Goal: Complete application form

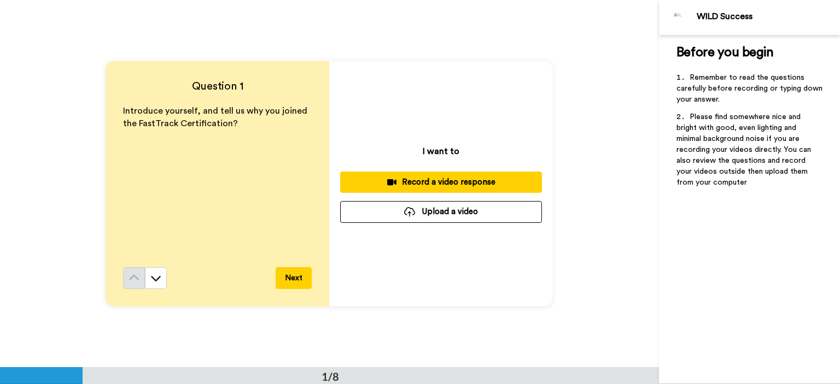
click at [577, 66] on div "Question 1 Introduce yourself, and tell us why you joined the FastTrack Certifi…" at bounding box center [329, 183] width 659 height 367
click at [436, 180] on div "Record a video response" at bounding box center [441, 182] width 184 height 11
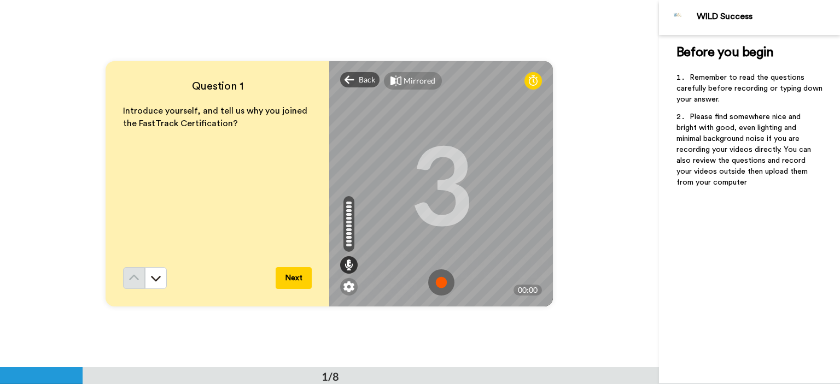
click at [436, 277] on img at bounding box center [441, 282] width 26 height 26
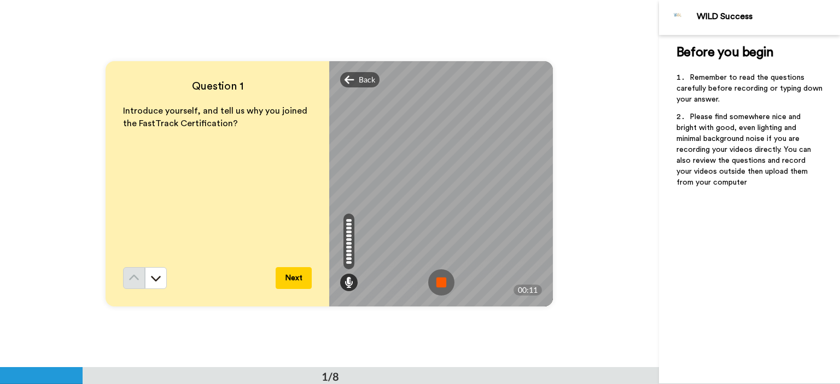
click at [433, 278] on img at bounding box center [441, 282] width 26 height 26
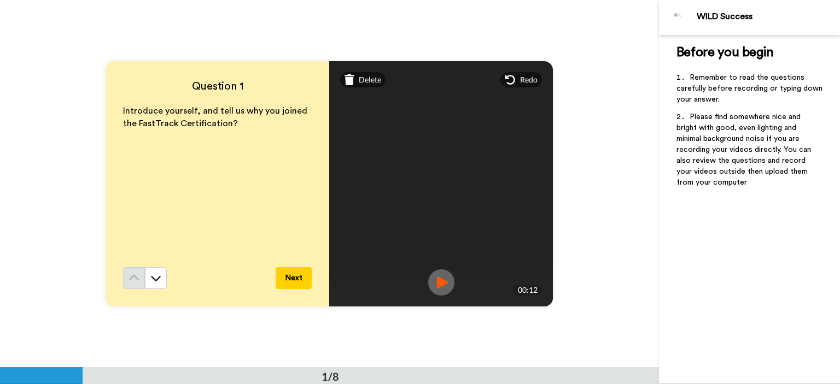
click at [301, 275] on button "Next" at bounding box center [293, 278] width 36 height 22
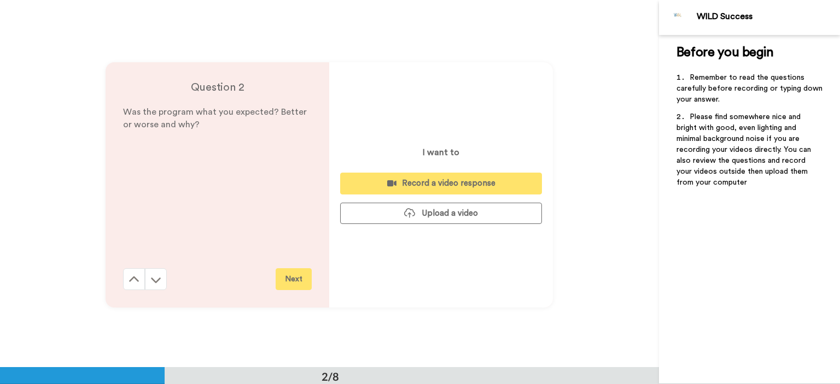
scroll to position [367, 0]
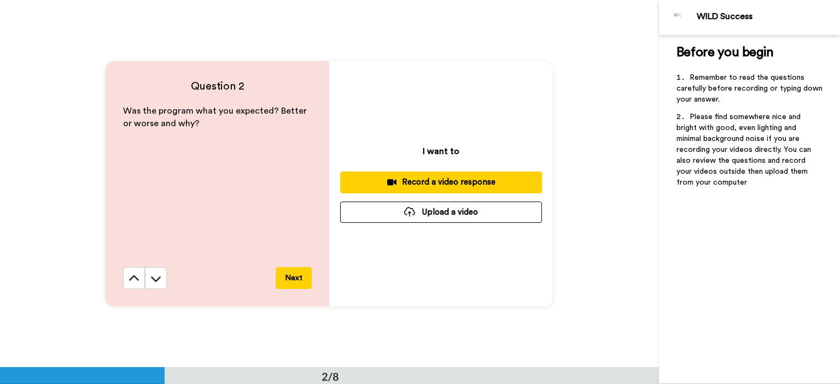
click at [438, 177] on div "Record a video response" at bounding box center [441, 182] width 184 height 11
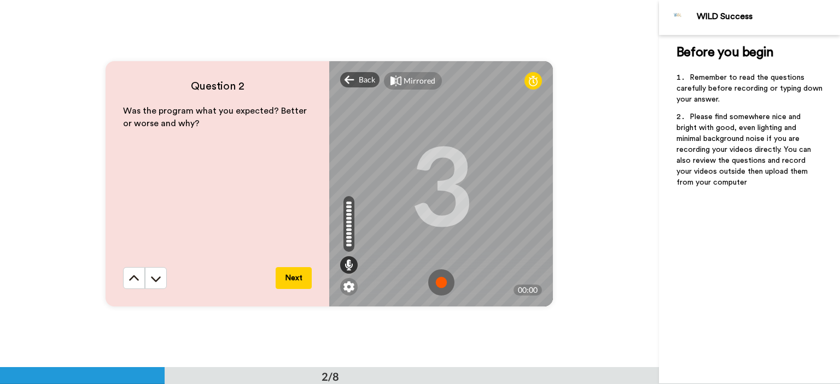
click at [439, 280] on img at bounding box center [441, 282] width 26 height 26
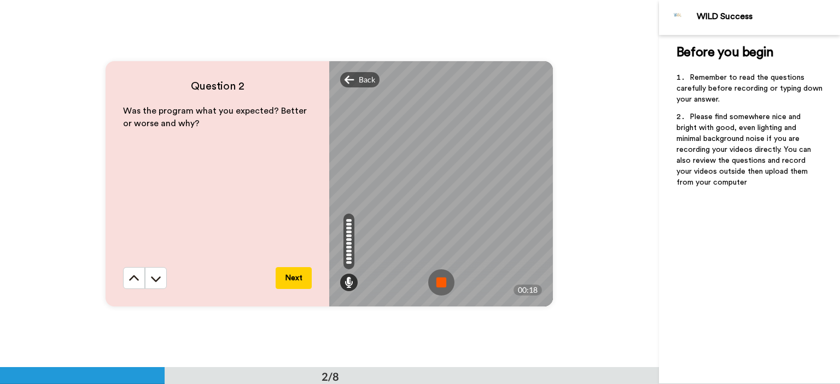
click at [435, 273] on img at bounding box center [441, 282] width 26 height 26
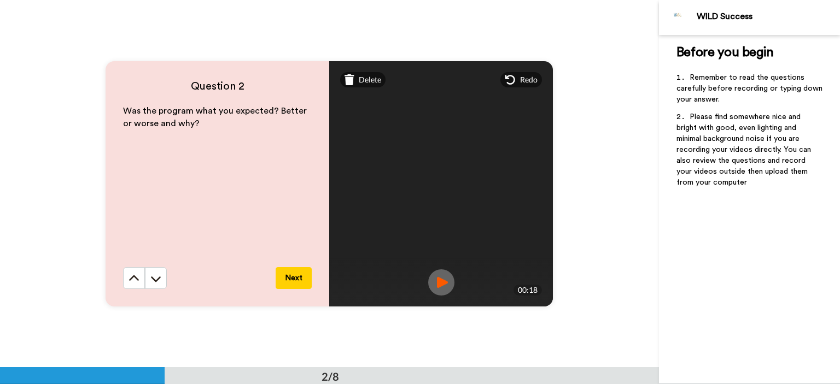
click at [300, 277] on button "Next" at bounding box center [293, 278] width 36 height 22
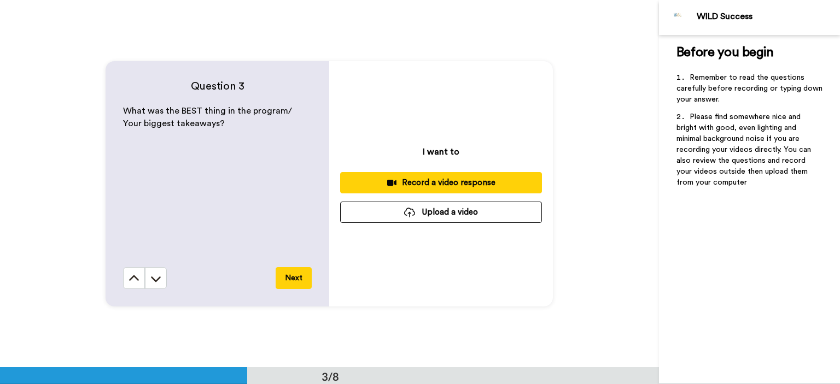
scroll to position [736, 0]
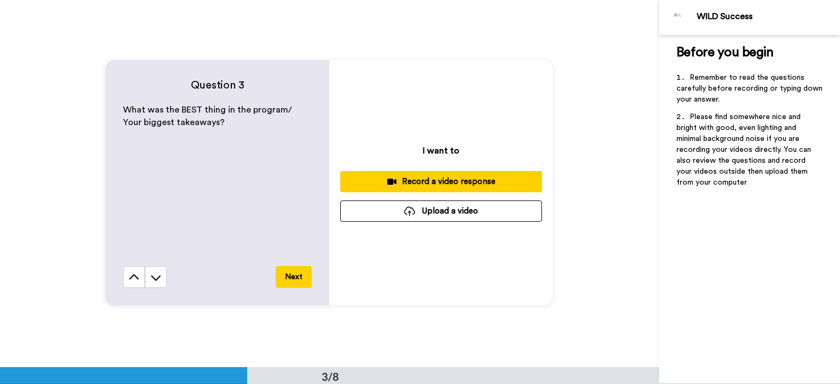
click at [448, 180] on div "Record a video response" at bounding box center [441, 181] width 184 height 11
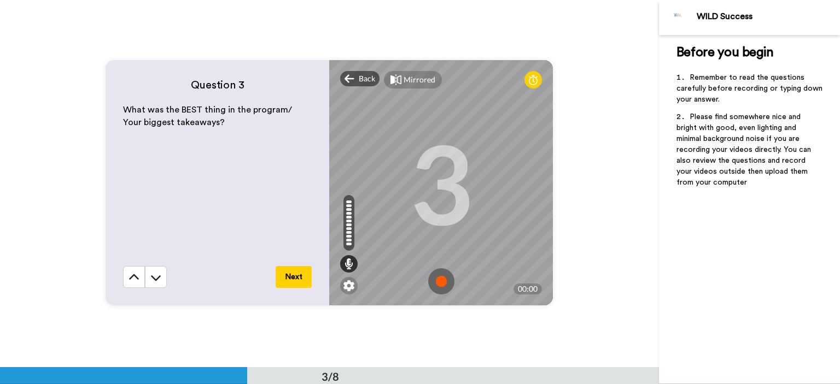
click at [434, 281] on img at bounding box center [441, 281] width 26 height 26
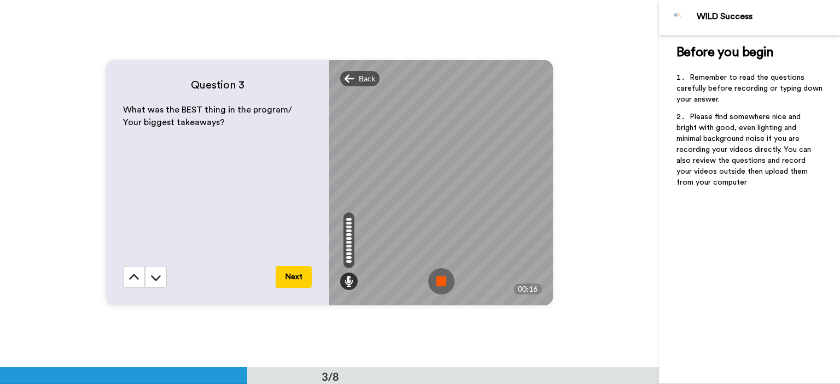
click at [444, 279] on img at bounding box center [441, 281] width 26 height 26
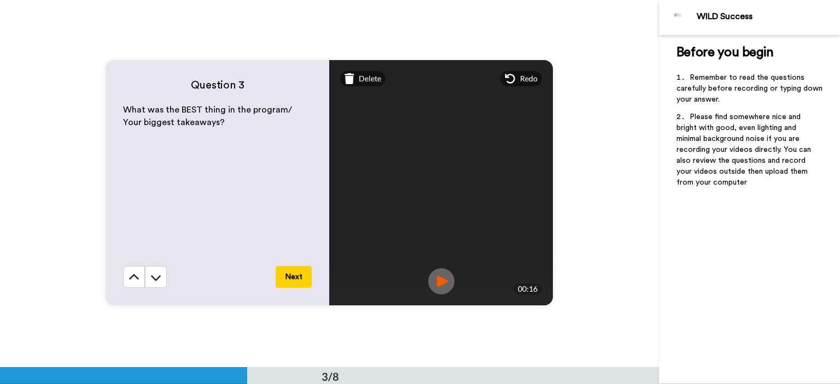
click at [295, 272] on button "Next" at bounding box center [293, 277] width 36 height 22
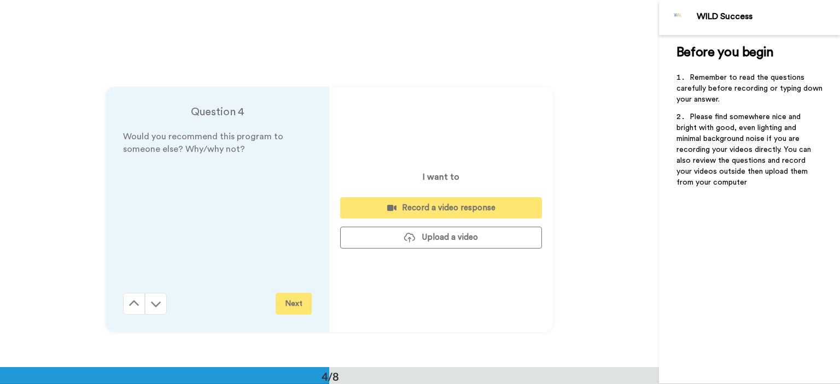
scroll to position [1103, 0]
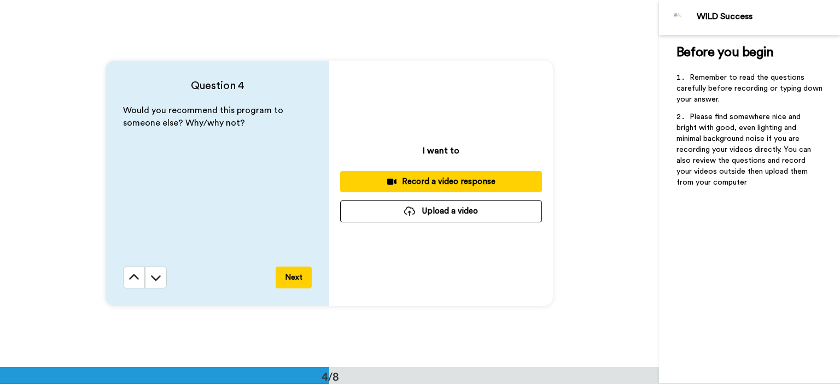
click at [429, 178] on div "Record a video response" at bounding box center [441, 181] width 184 height 11
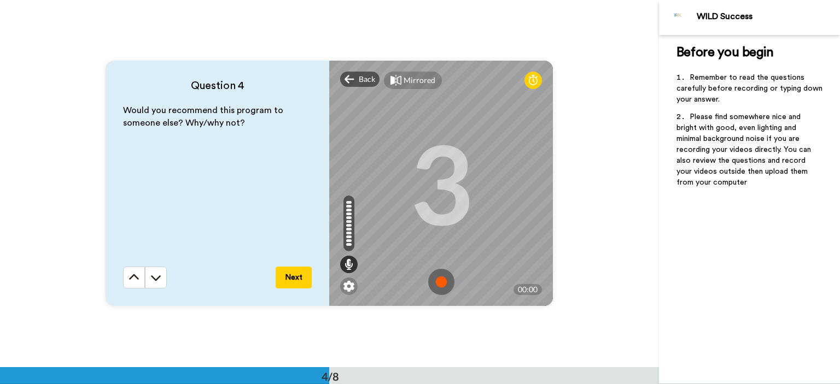
click at [442, 280] on img at bounding box center [441, 282] width 26 height 26
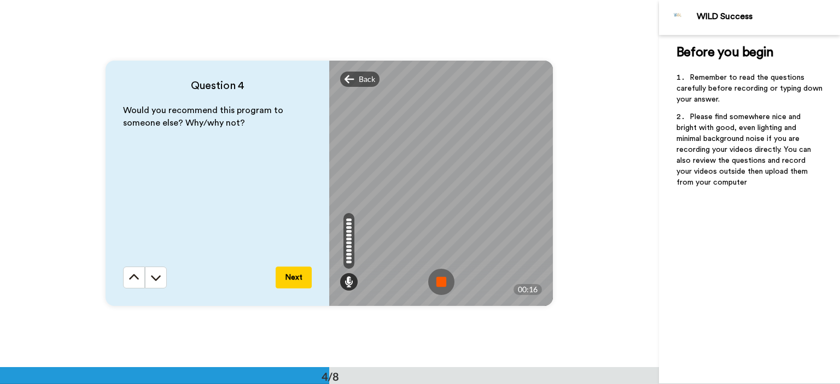
click at [441, 277] on img at bounding box center [441, 282] width 26 height 26
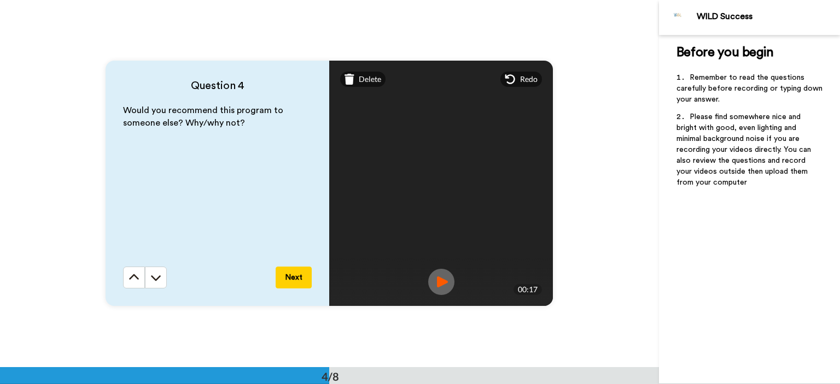
click at [284, 274] on button "Next" at bounding box center [293, 278] width 36 height 22
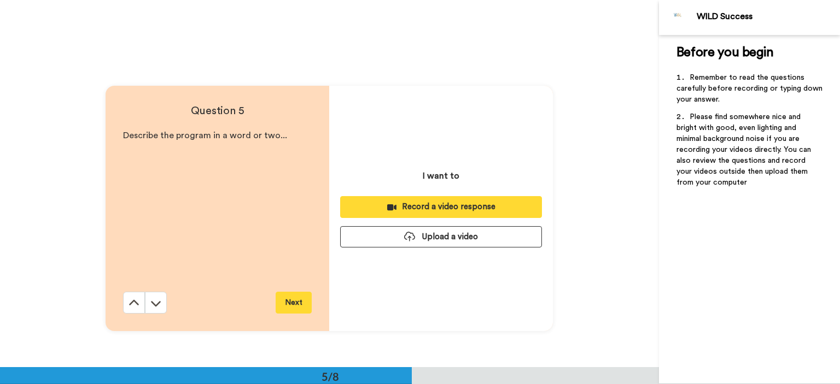
scroll to position [1471, 0]
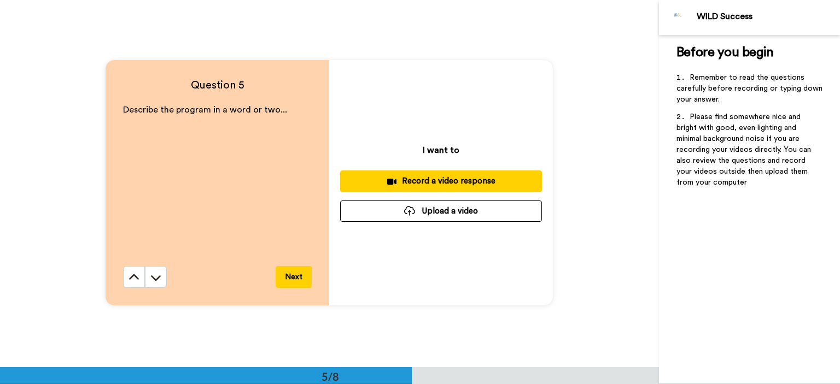
click at [438, 180] on div "Record a video response" at bounding box center [441, 180] width 184 height 11
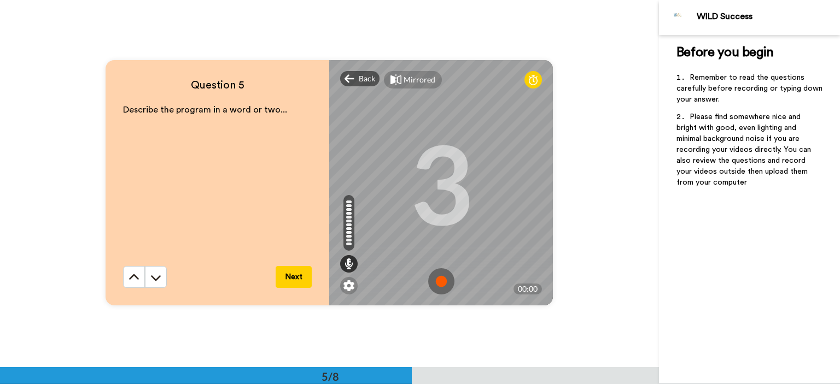
click at [437, 283] on img at bounding box center [441, 281] width 26 height 26
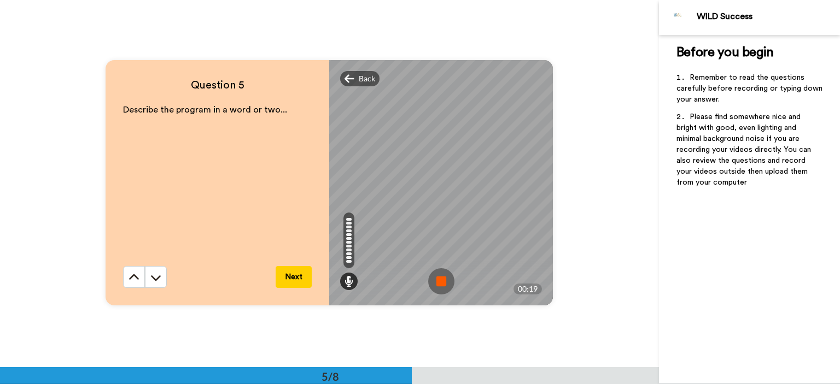
click at [439, 277] on img at bounding box center [441, 281] width 26 height 26
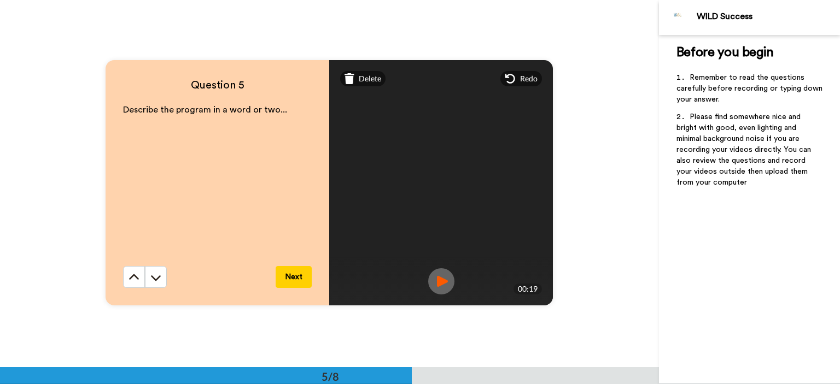
click at [291, 278] on button "Next" at bounding box center [293, 277] width 36 height 22
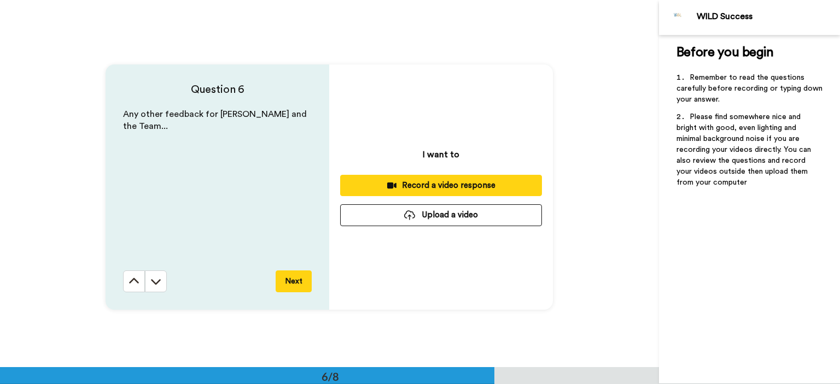
scroll to position [1838, 0]
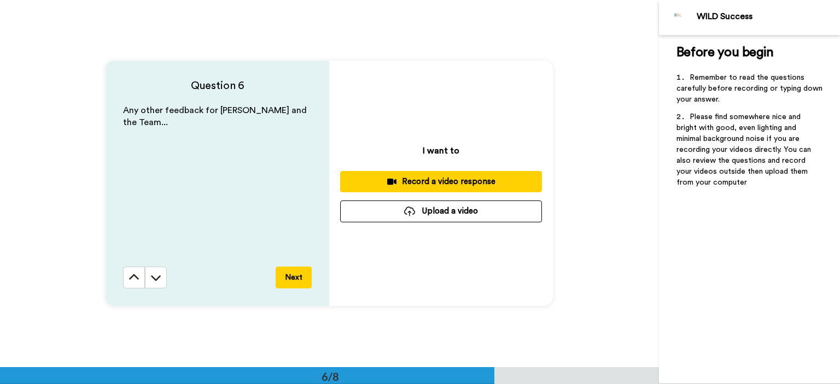
click at [433, 180] on div "Record a video response" at bounding box center [441, 181] width 184 height 11
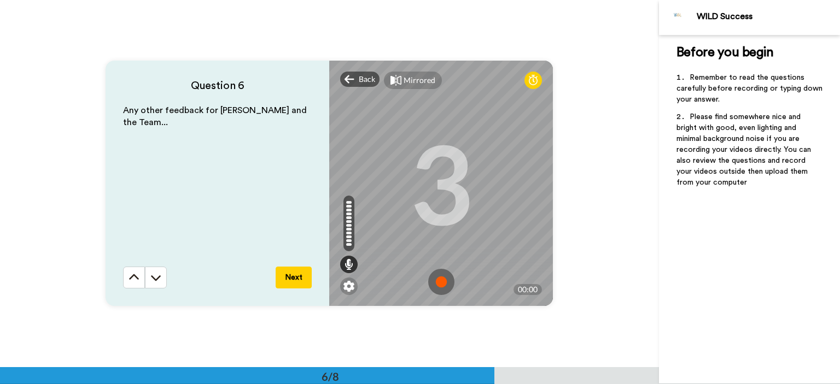
click at [437, 284] on img at bounding box center [441, 282] width 26 height 26
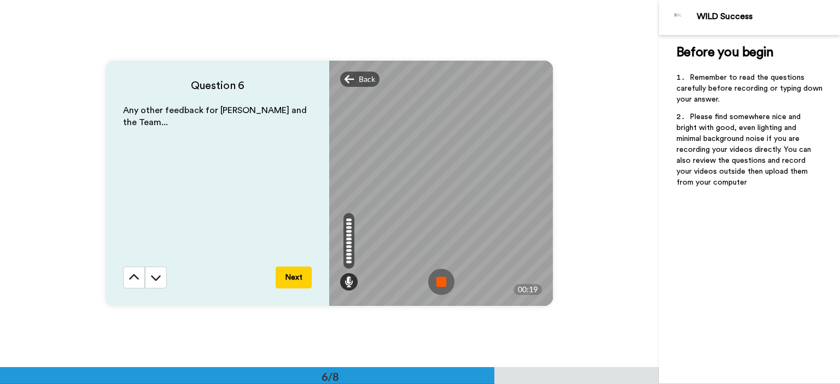
click at [438, 284] on img at bounding box center [441, 282] width 26 height 26
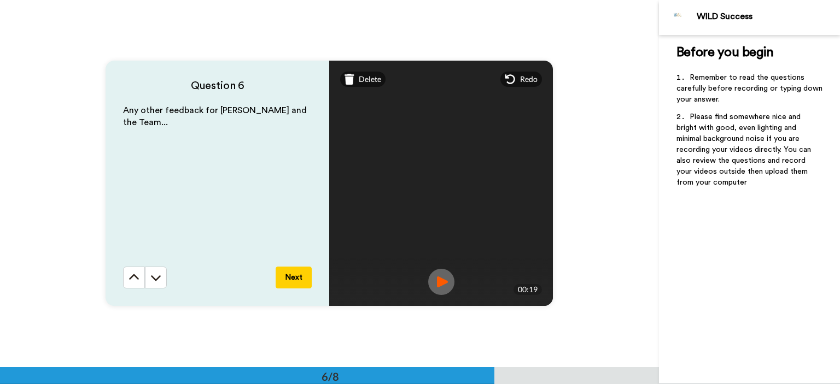
click at [280, 277] on button "Next" at bounding box center [293, 278] width 36 height 22
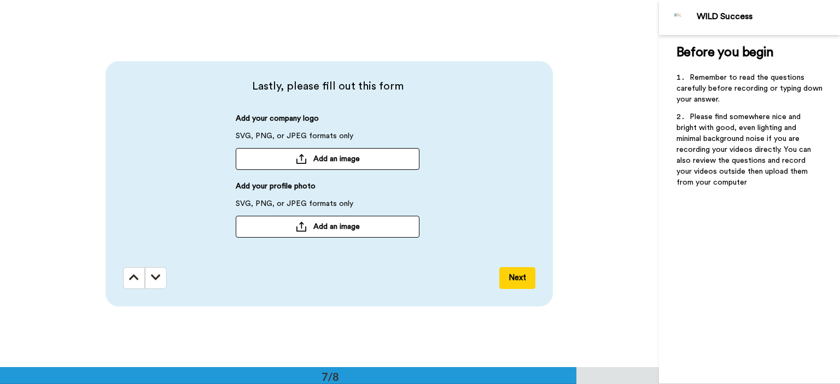
scroll to position [2206, 0]
click at [331, 159] on span "Add an image" at bounding box center [336, 157] width 46 height 11
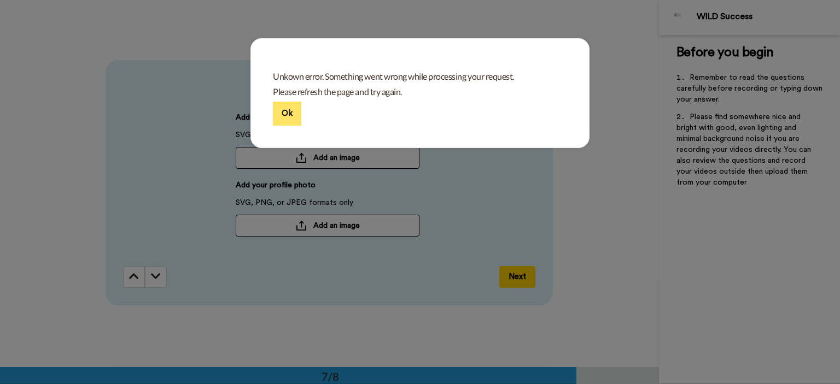
click at [273, 105] on button "Ok" at bounding box center [287, 114] width 28 height 24
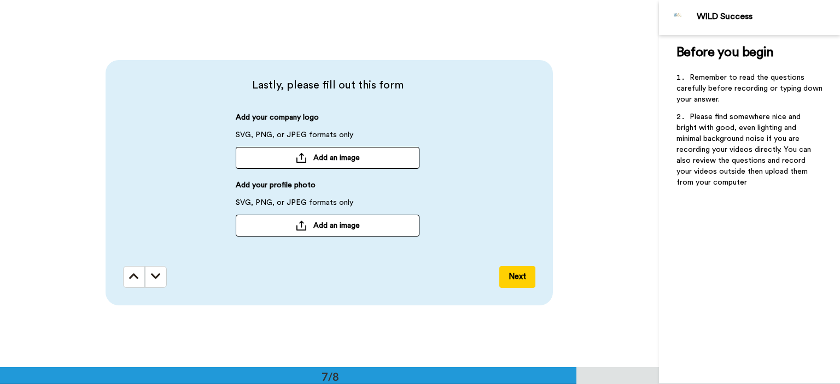
click at [319, 159] on span "Add an image" at bounding box center [336, 157] width 46 height 11
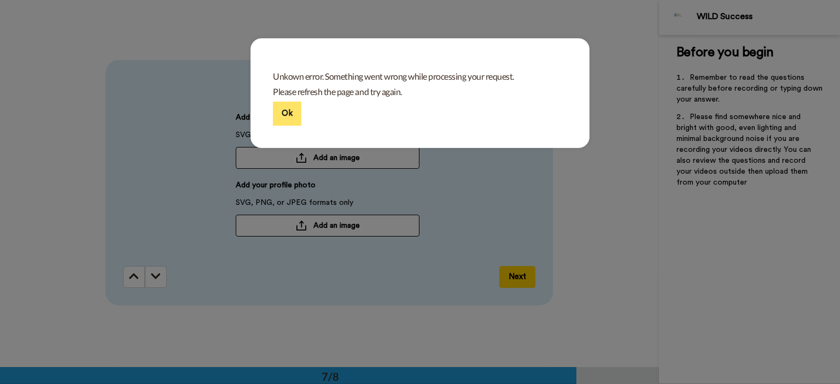
click at [280, 108] on button "Ok" at bounding box center [287, 114] width 28 height 24
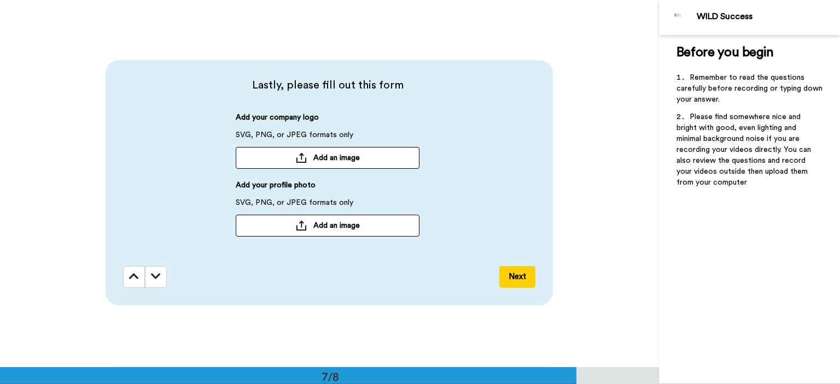
click at [297, 156] on div at bounding box center [301, 158] width 11 height 10
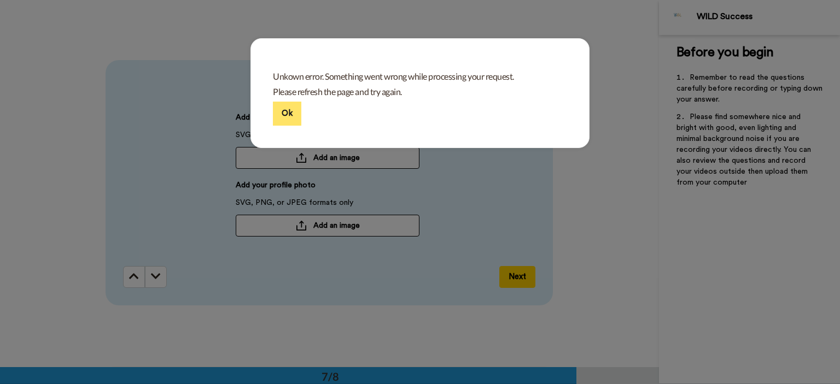
click at [290, 111] on button "Ok" at bounding box center [287, 114] width 28 height 24
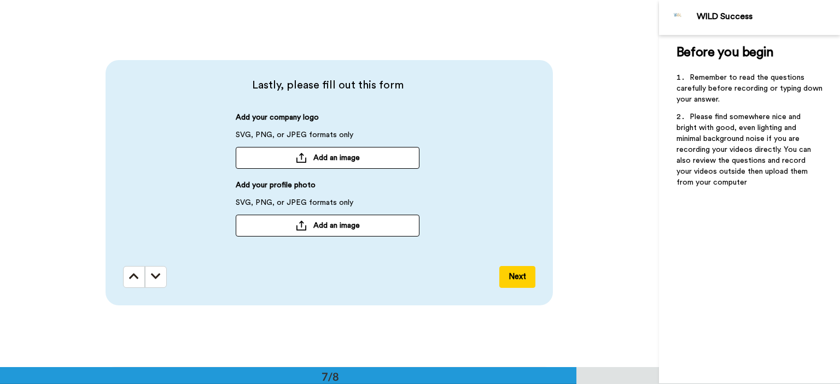
click at [317, 226] on span "Add an image" at bounding box center [336, 225] width 46 height 11
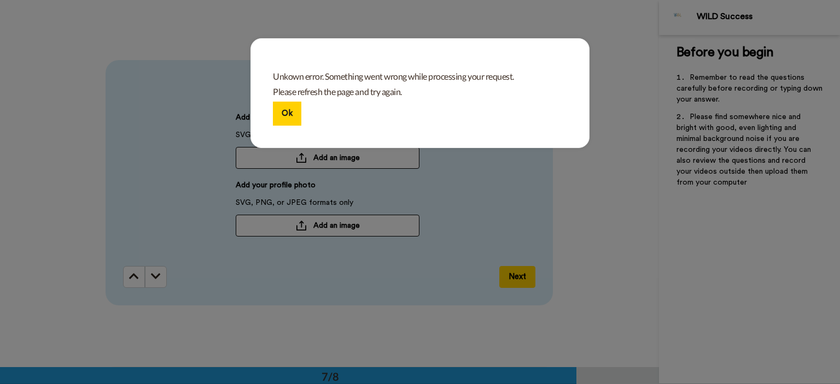
click at [282, 98] on div "Unkown error. Something went wrong while processing your request. Please refres…" at bounding box center [419, 93] width 339 height 110
click at [294, 107] on button "Ok" at bounding box center [287, 114] width 28 height 24
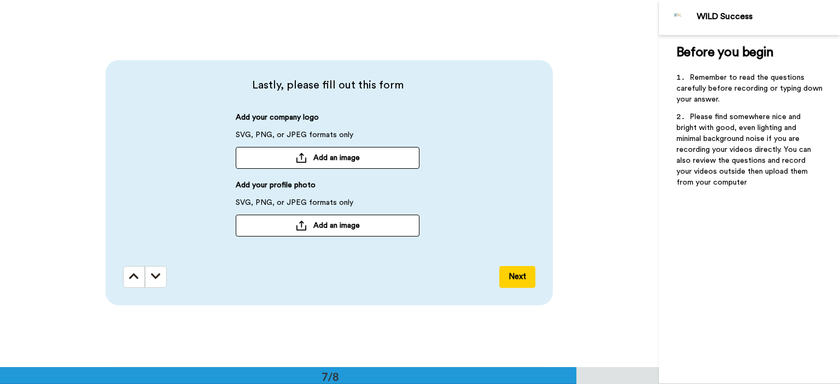
click at [448, 198] on div "Add your company logo SVG, PNG, or JPEG formats only Add an image Add your prof…" at bounding box center [327, 180] width 409 height 136
click at [518, 274] on button "Next" at bounding box center [517, 277] width 36 height 22
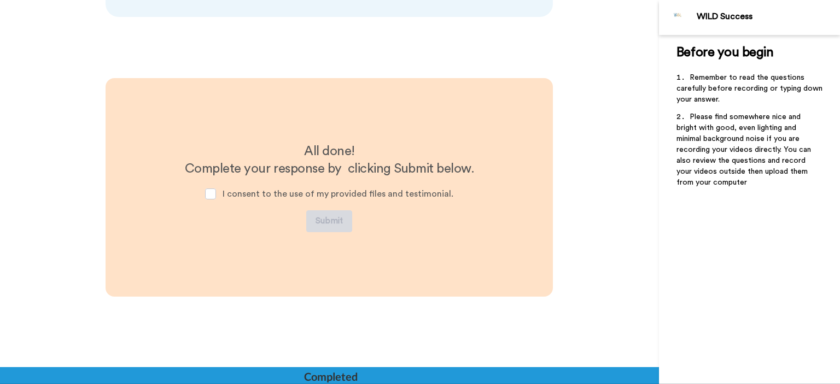
scroll to position [2499, 0]
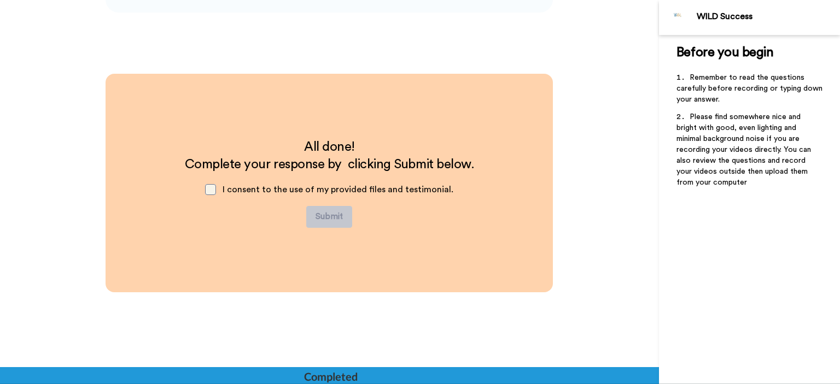
click at [214, 187] on span at bounding box center [210, 189] width 11 height 11
click at [337, 214] on button "Submit" at bounding box center [329, 217] width 46 height 22
